Goal: Information Seeking & Learning: Check status

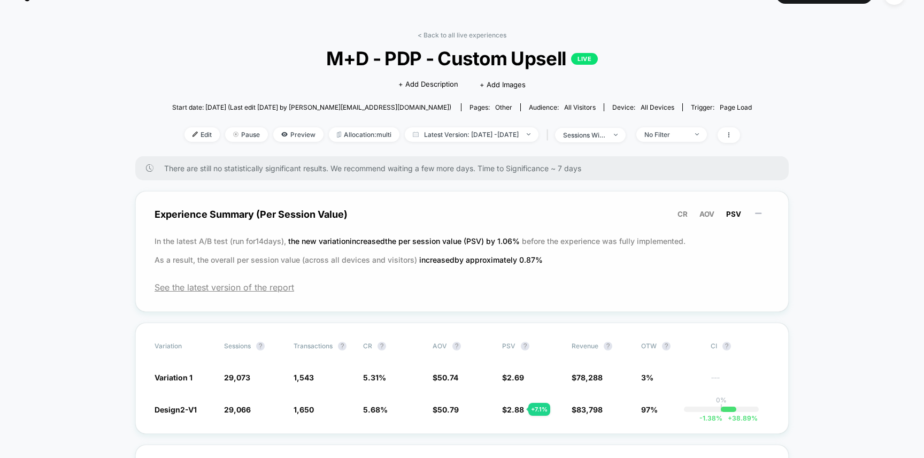
scroll to position [17, 0]
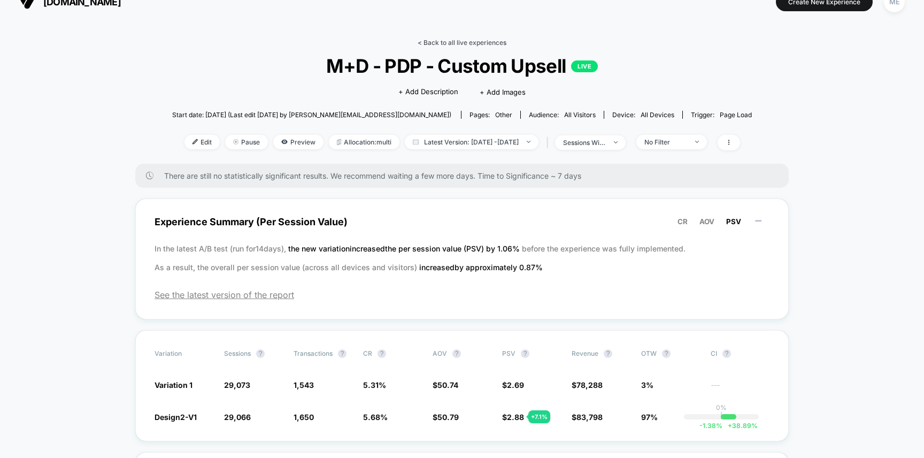
click at [442, 41] on link "< Back to all live experiences" at bounding box center [462, 43] width 89 height 8
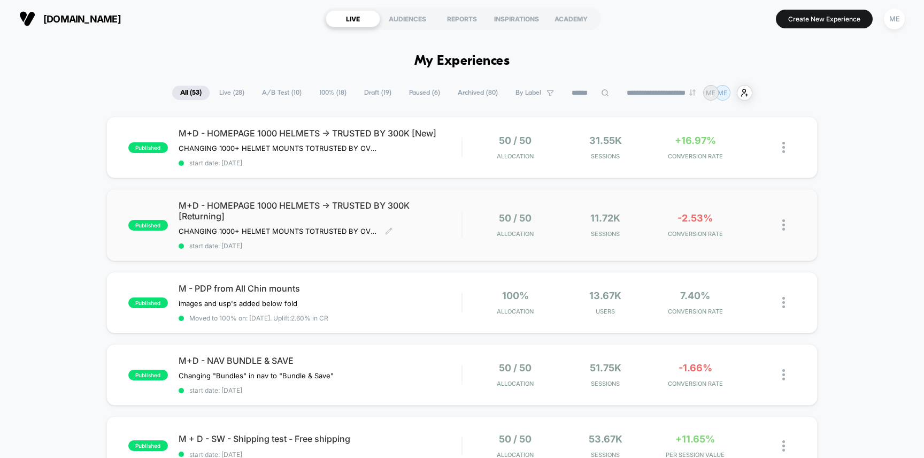
scroll to position [191, 0]
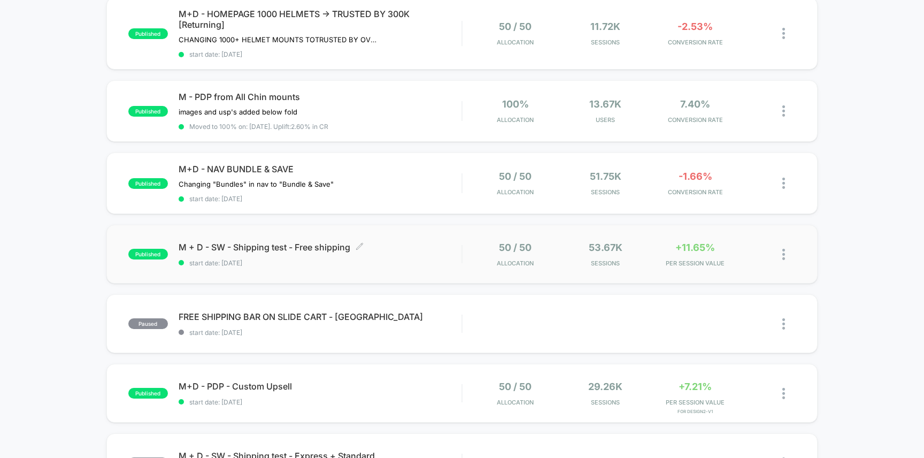
click at [410, 247] on span "M + D - SW - Shipping test - Free shipping Click to edit experience details" at bounding box center [320, 247] width 283 height 11
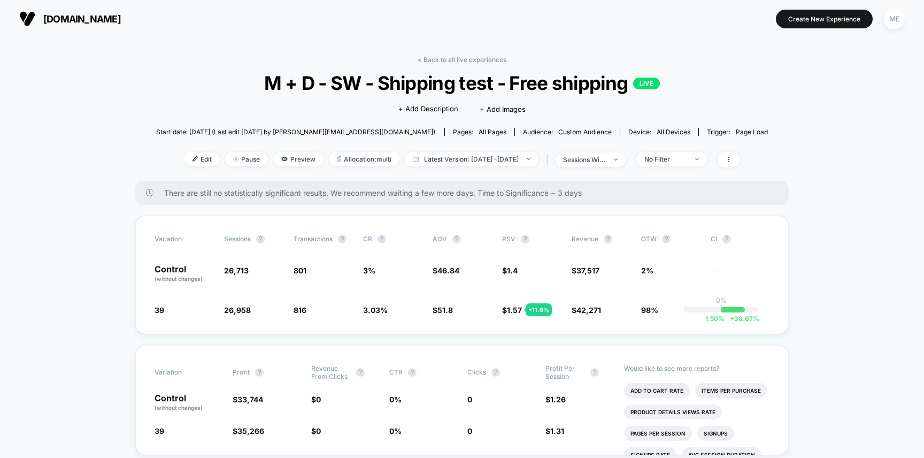
scroll to position [18, 0]
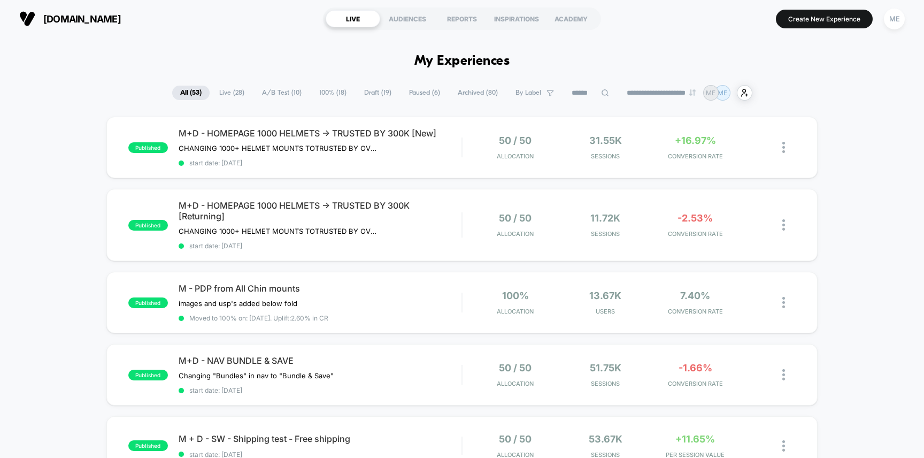
scroll to position [157, 0]
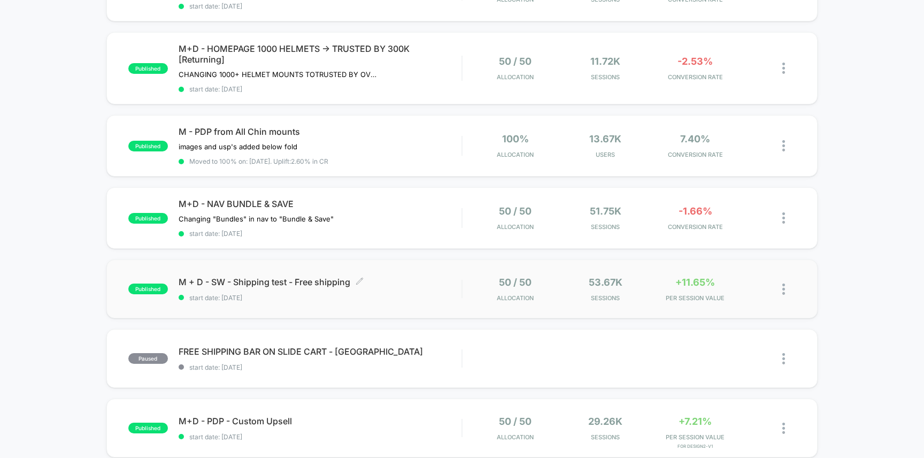
click at [416, 294] on span "start date: [DATE]" at bounding box center [320, 298] width 283 height 8
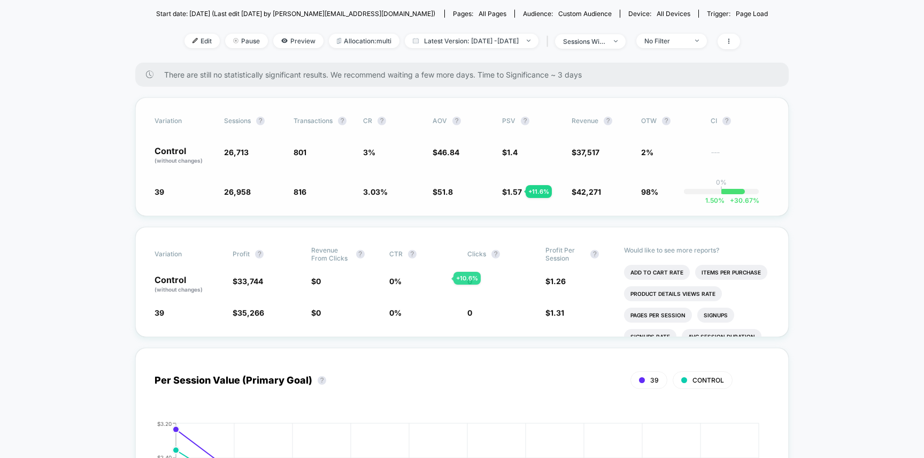
scroll to position [148, 0]
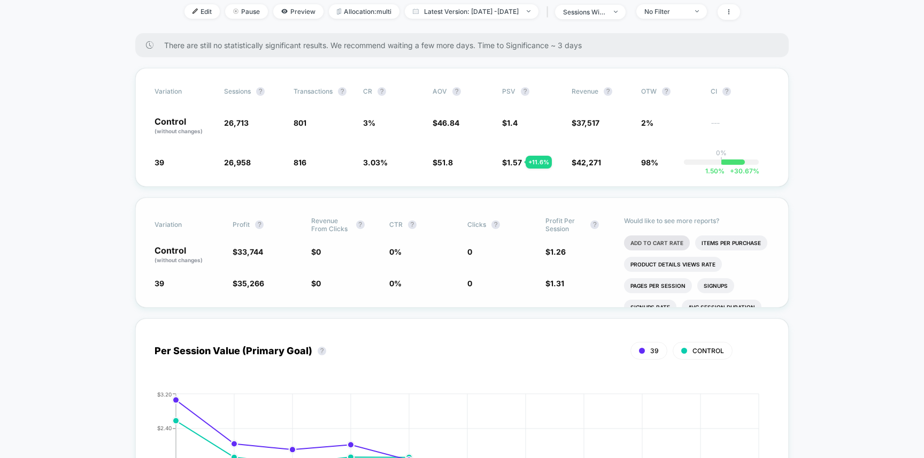
click at [650, 240] on li "Add To Cart Rate" at bounding box center [657, 242] width 66 height 15
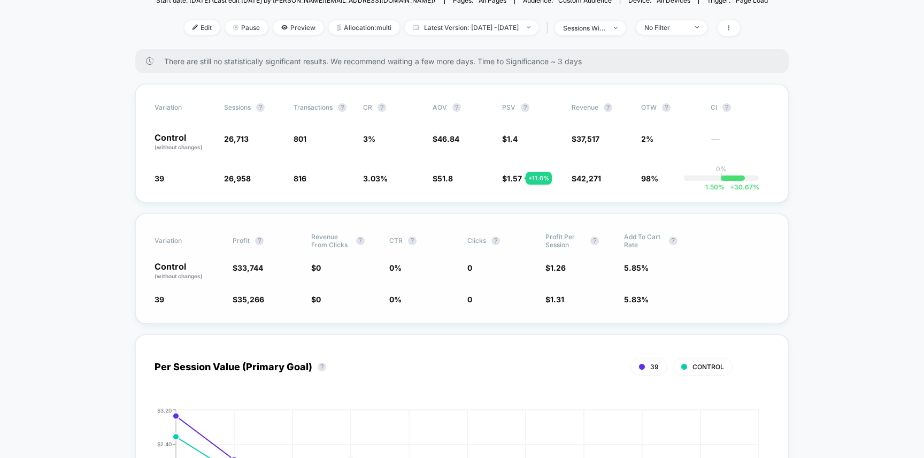
scroll to position [122, 0]
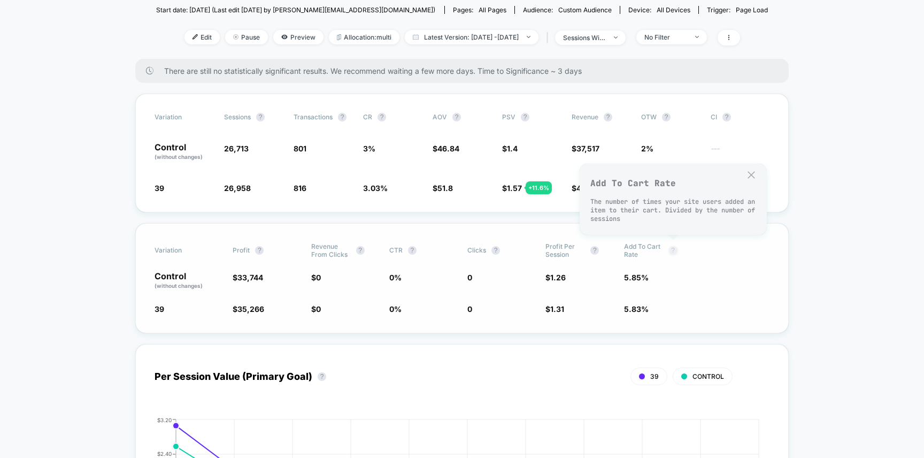
click at [674, 250] on button "?" at bounding box center [673, 250] width 9 height 9
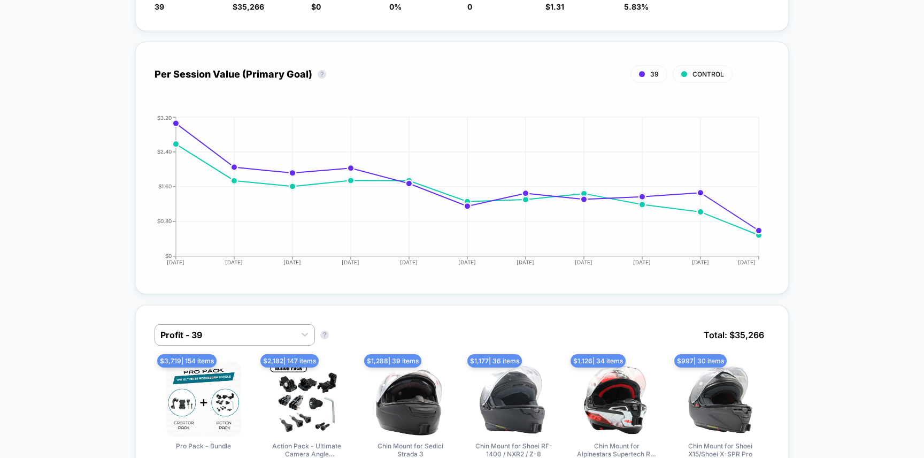
scroll to position [170, 0]
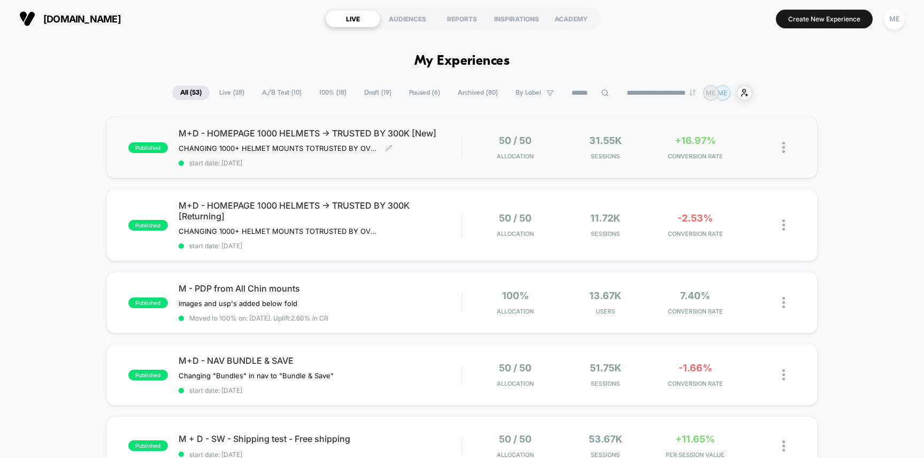
click at [443, 157] on div "M+D - HOMEPAGE 1000 HELMETS -> TRUSTED BY 300K [New] CHANGING 1000+ HELMET MOUN…" at bounding box center [320, 147] width 283 height 39
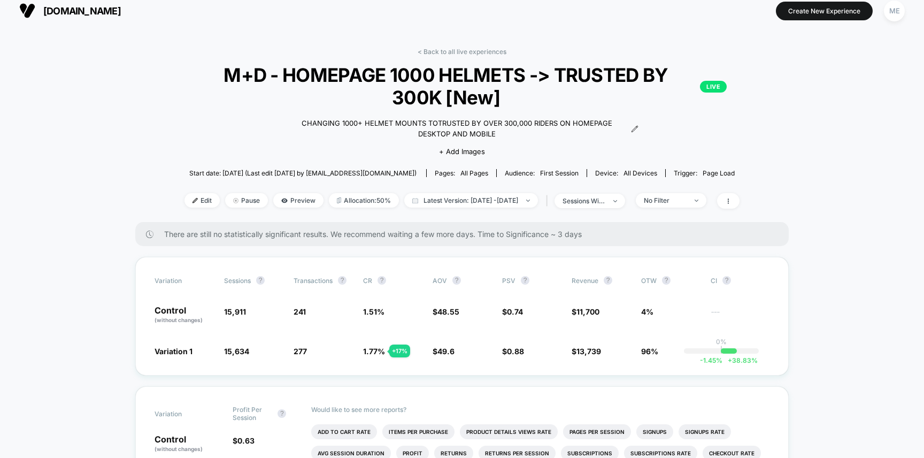
scroll to position [11, 0]
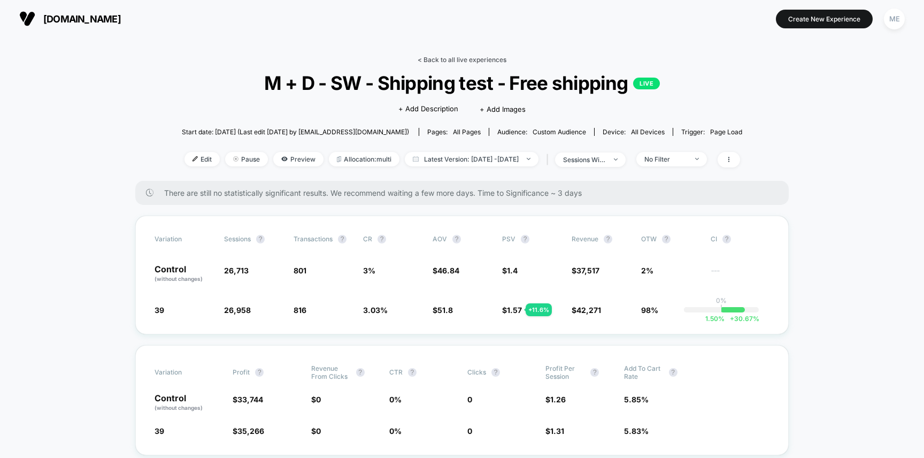
click at [462, 62] on link "< Back to all live experiences" at bounding box center [462, 60] width 89 height 8
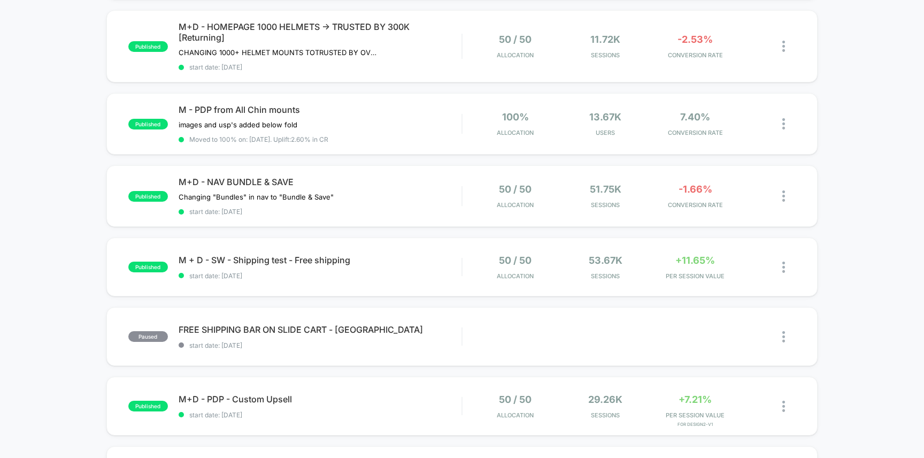
scroll to position [339, 0]
